Goal: Check status: Check status

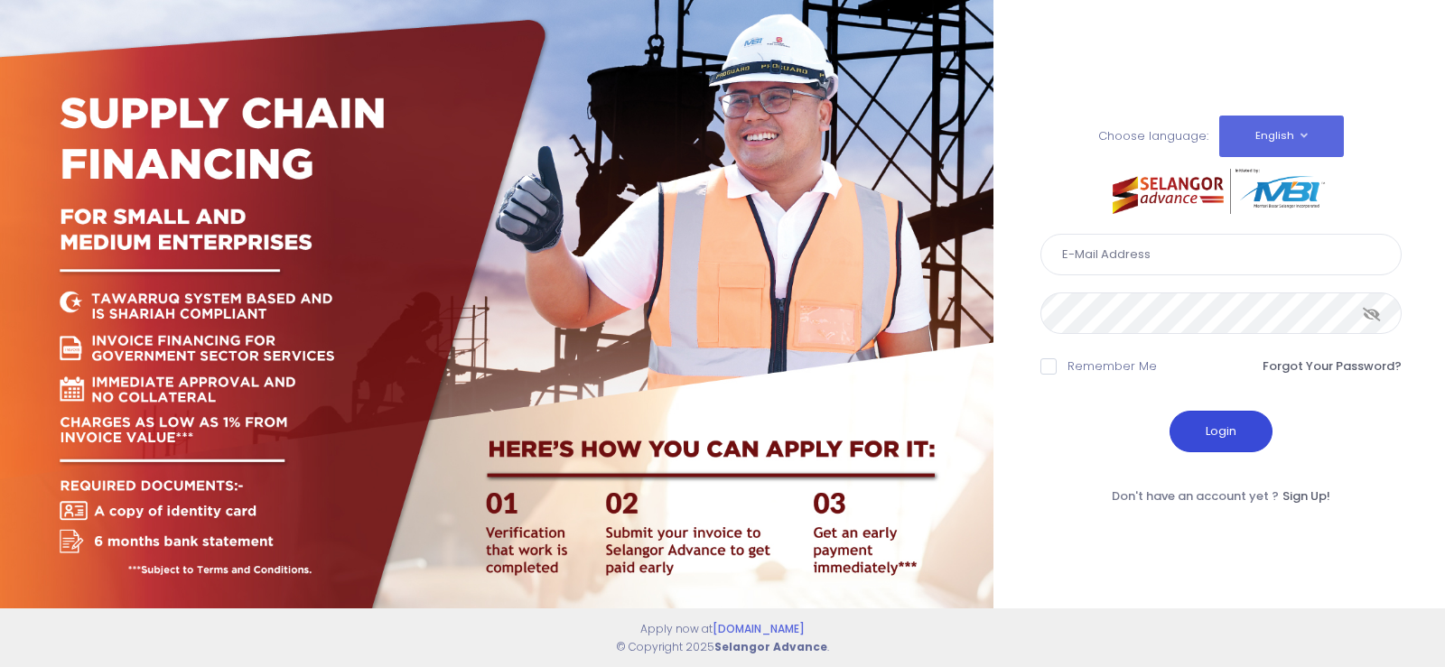
type input "fcd@janatanmia.com.my"
click at [1210, 433] on button "Login" at bounding box center [1220, 432] width 103 height 42
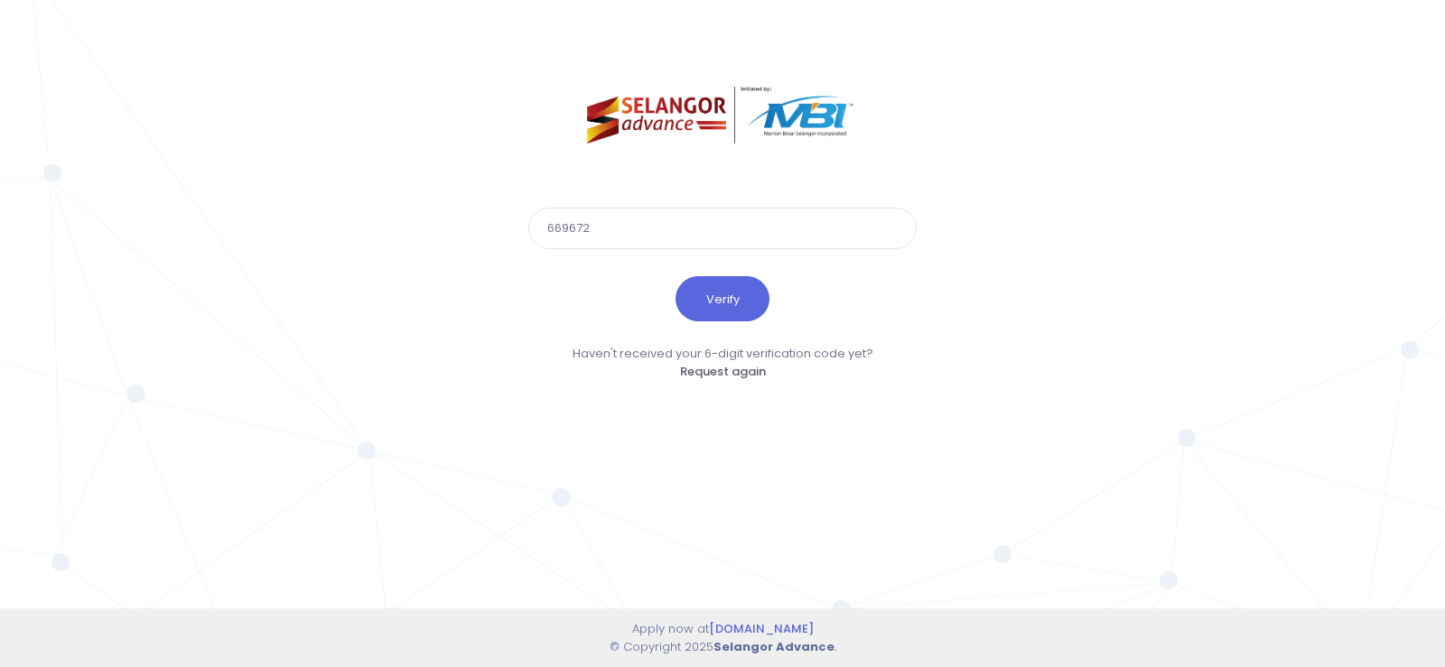
type input "669672"
click at [675, 276] on button "Verify" at bounding box center [722, 298] width 94 height 45
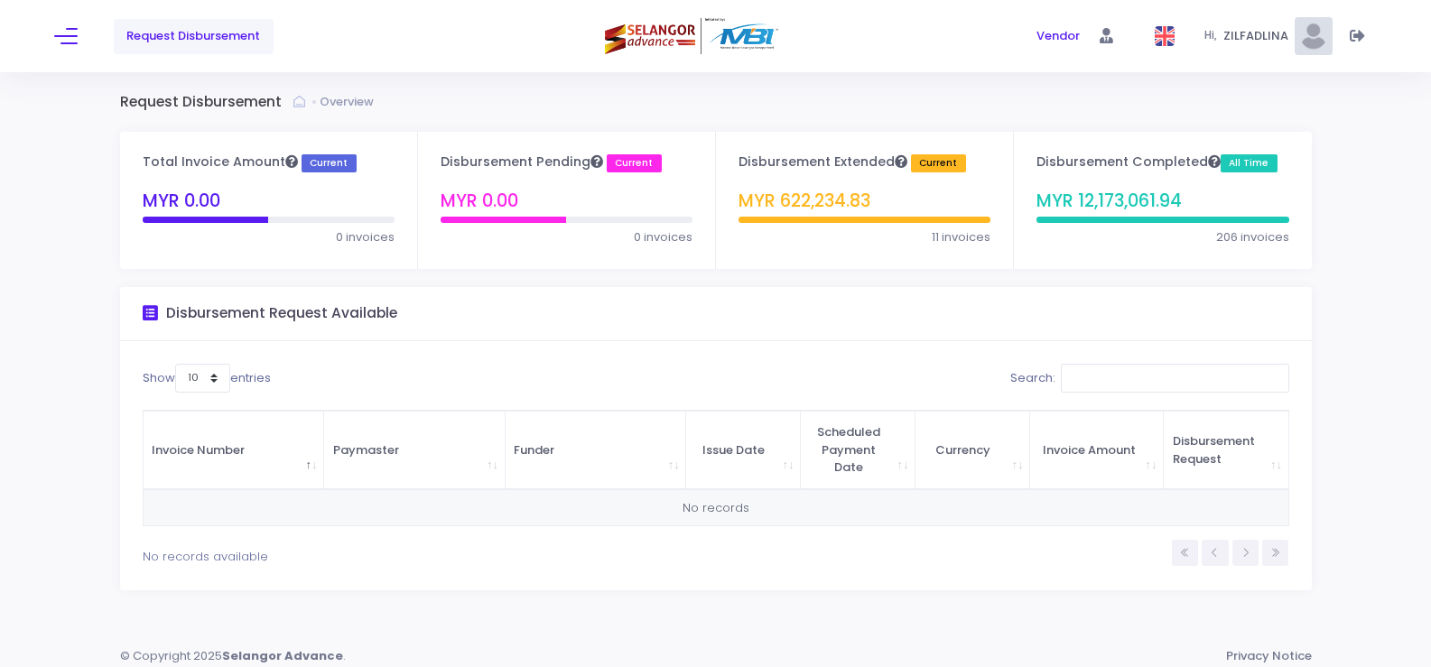
click at [51, 29] on div "Request Disbursement Vendor" at bounding box center [715, 36] width 1431 height 72
click at [67, 38] on button at bounding box center [65, 35] width 23 height 23
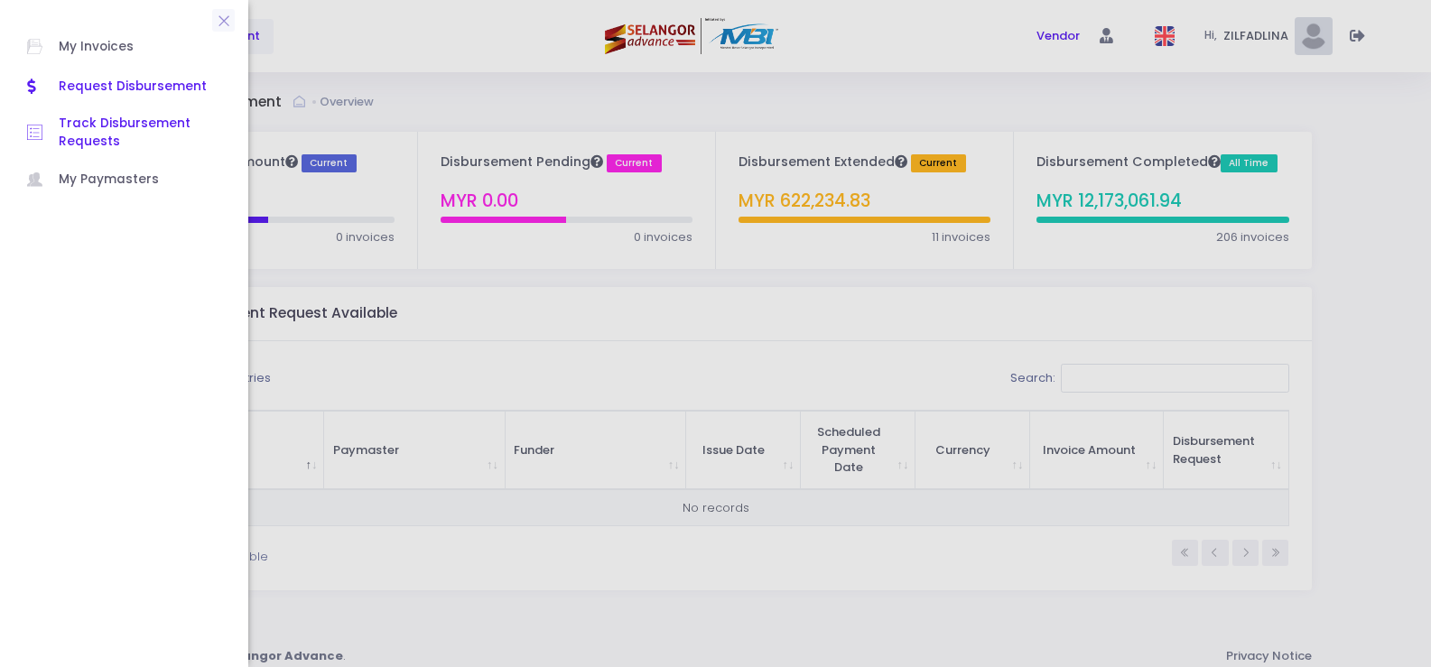
click at [144, 116] on span "Track Disbursement Requests" at bounding box center [140, 133] width 163 height 37
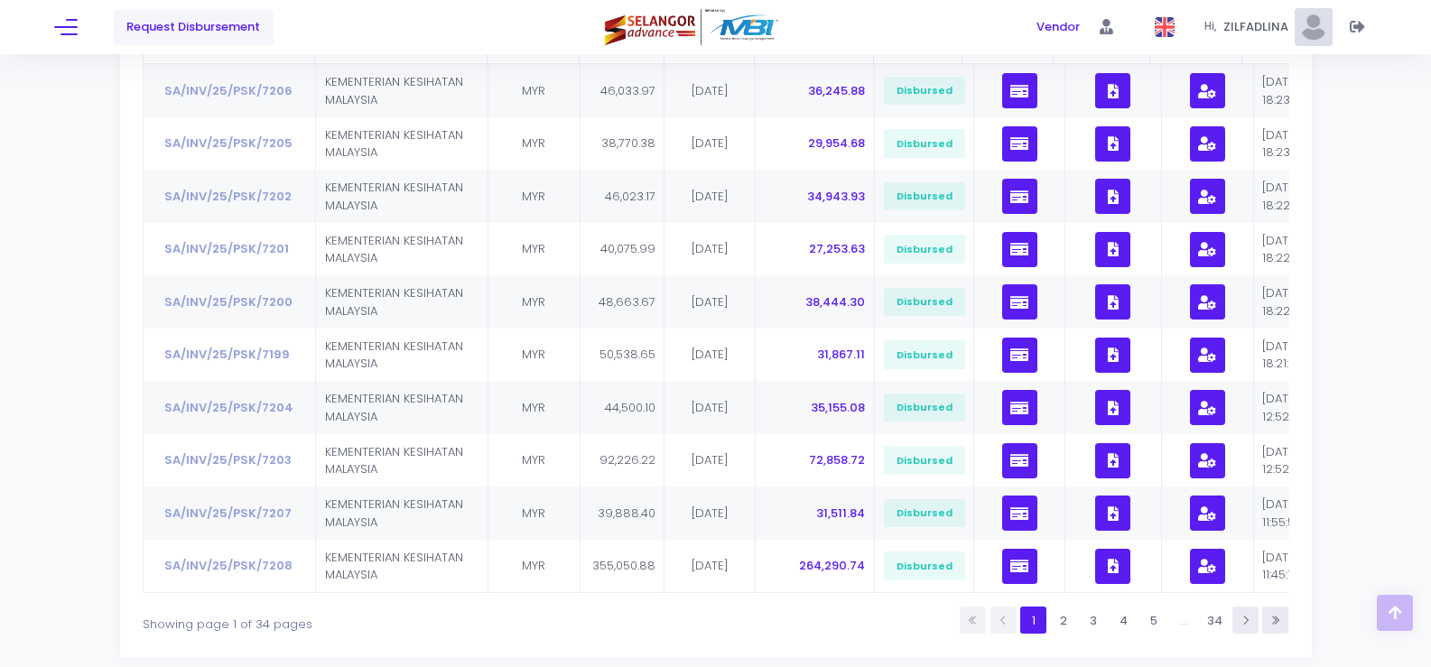
scroll to position [417, 0]
